Goal: Navigation & Orientation: Understand site structure

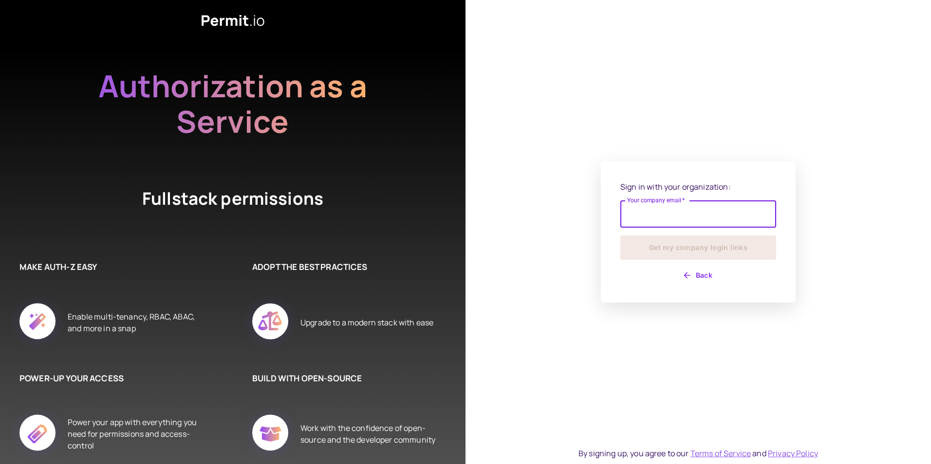
click at [653, 211] on input "Your company email   *" at bounding box center [698, 214] width 156 height 27
type input "**********"
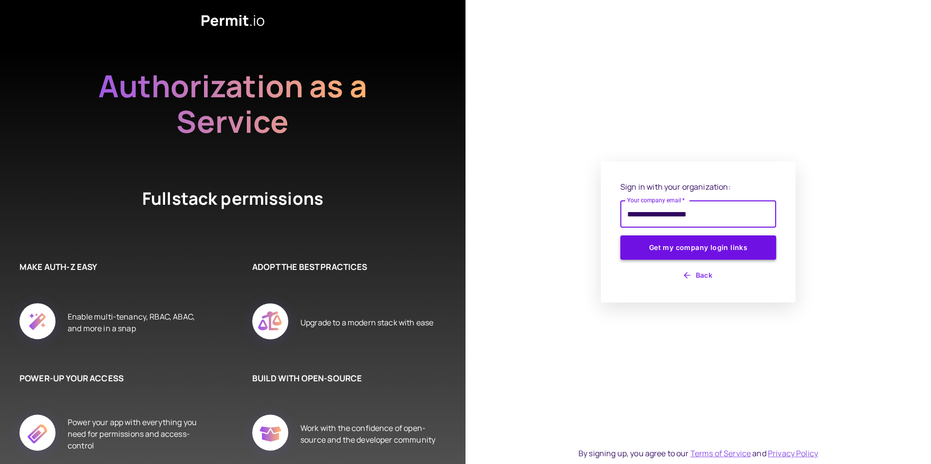
click at [679, 252] on button "Get my company login links" at bounding box center [698, 248] width 156 height 24
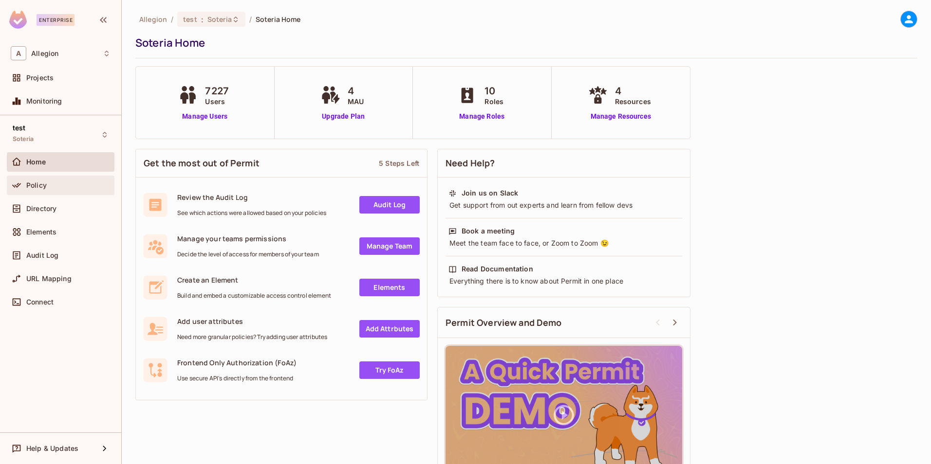
click at [39, 184] on span "Policy" at bounding box center [36, 186] width 20 height 8
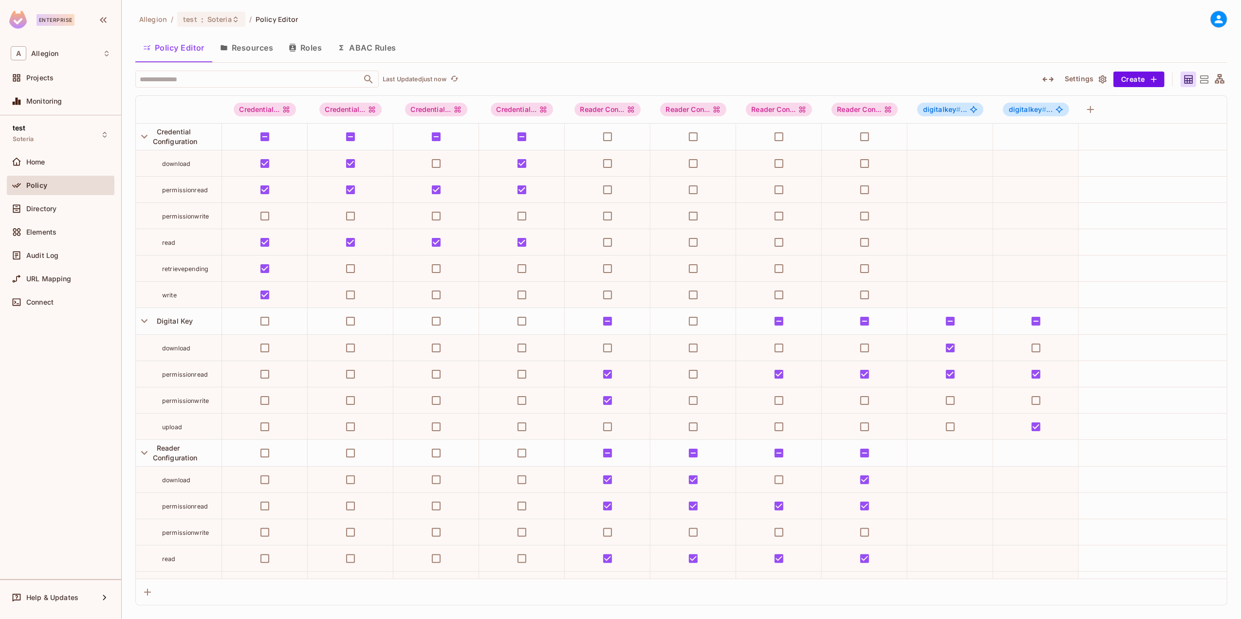
click at [247, 49] on button "Resources" at bounding box center [246, 48] width 69 height 24
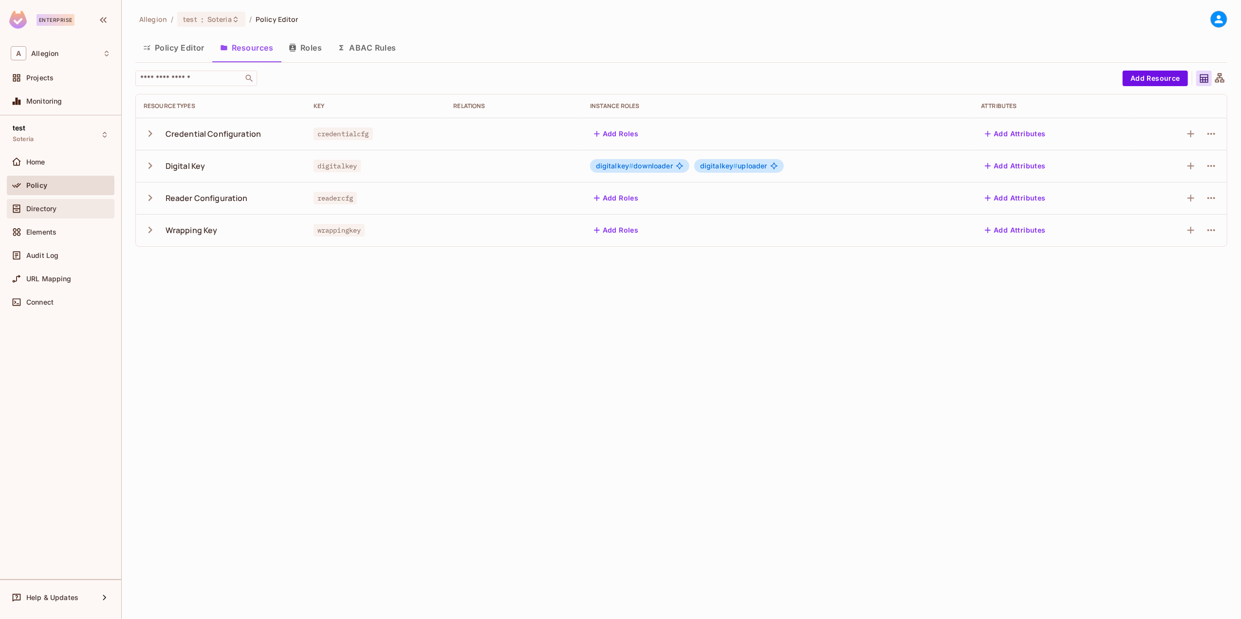
click at [46, 206] on span "Directory" at bounding box center [41, 209] width 30 height 8
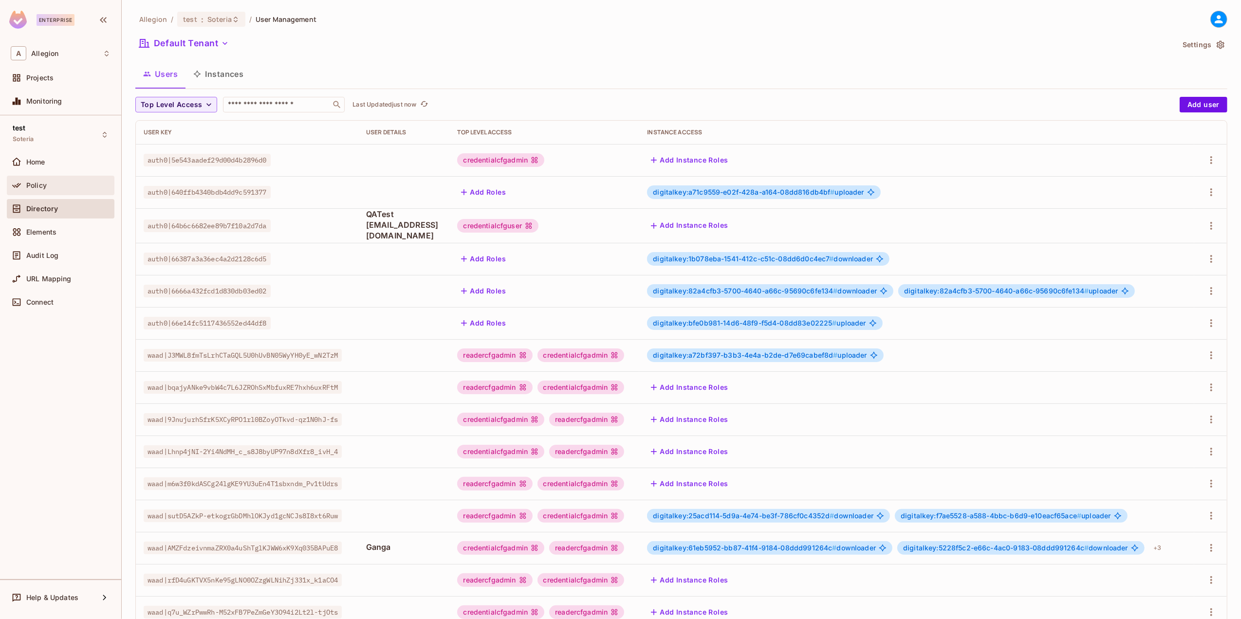
click at [49, 187] on div "Policy" at bounding box center [68, 186] width 84 height 8
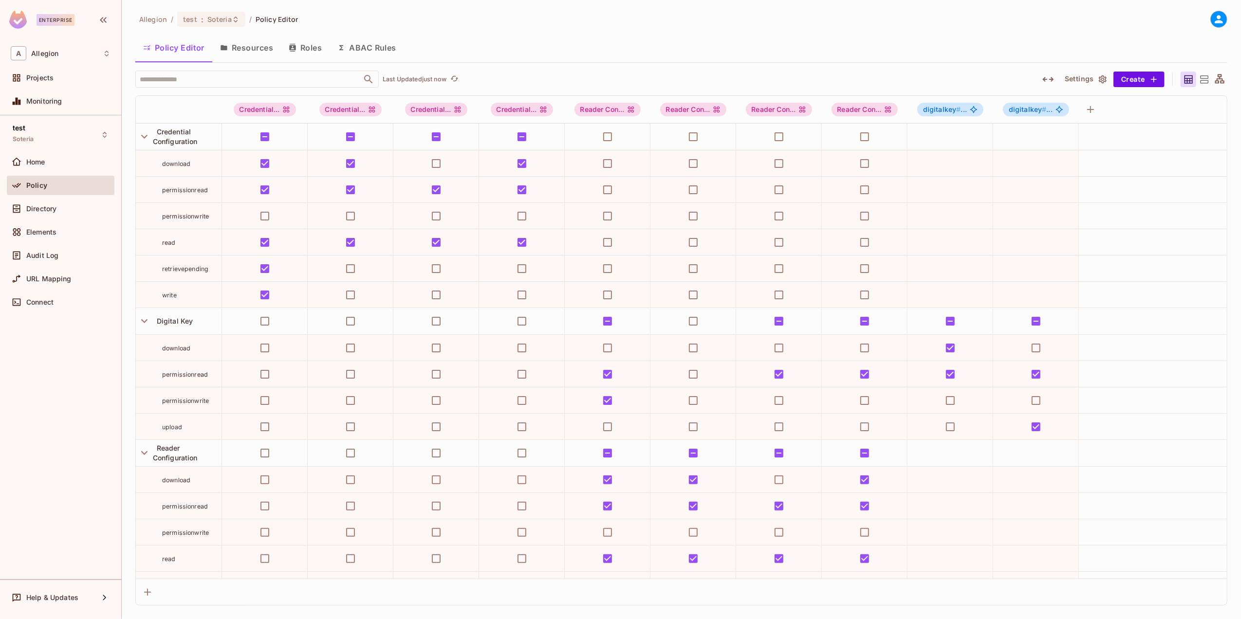
click at [930, 80] on icon at bounding box center [1204, 80] width 12 height 12
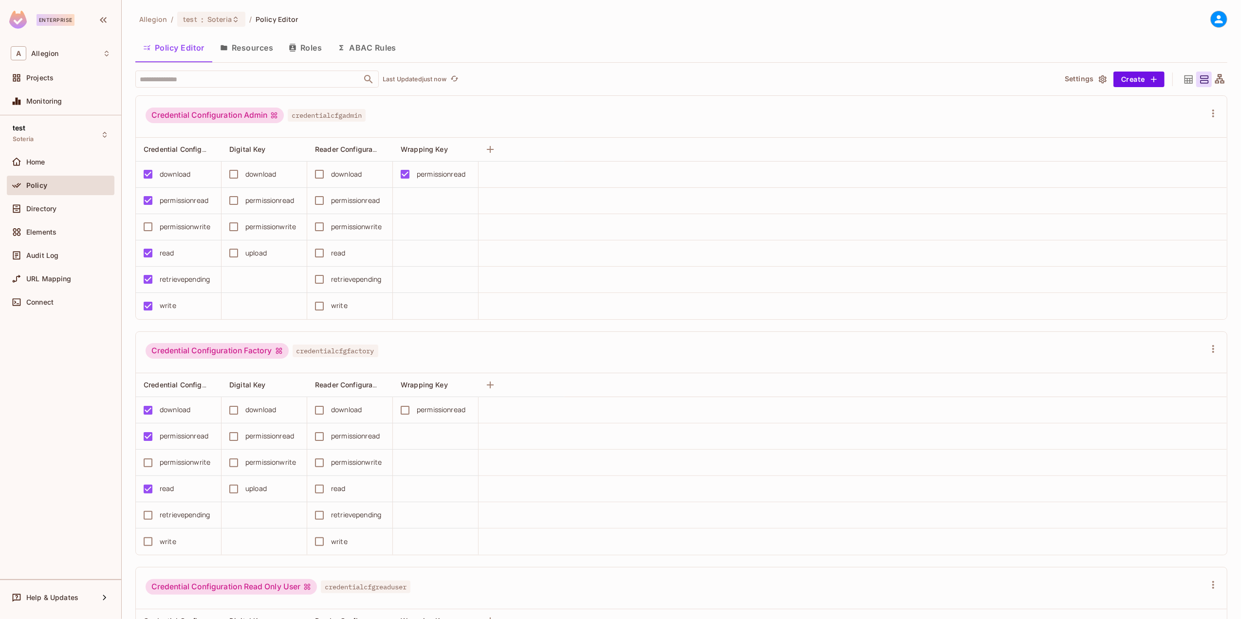
click at [930, 78] on icon at bounding box center [1219, 80] width 12 height 12
click at [930, 78] on div at bounding box center [1220, 80] width 16 height 16
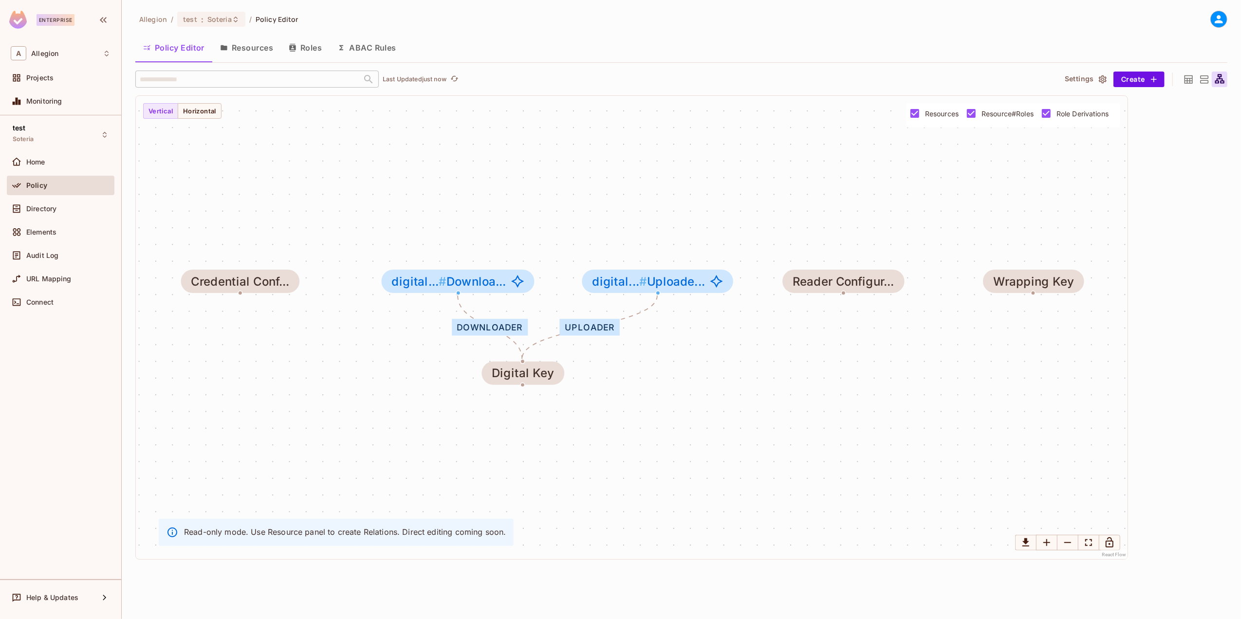
click at [930, 79] on icon at bounding box center [1204, 80] width 12 height 12
